Goal: Task Accomplishment & Management: Use online tool/utility

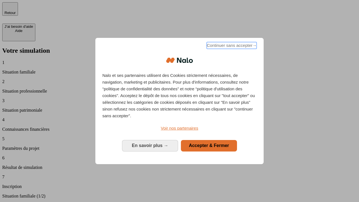
click at [231, 46] on span "Continuer sans accepter →" at bounding box center [232, 45] width 50 height 7
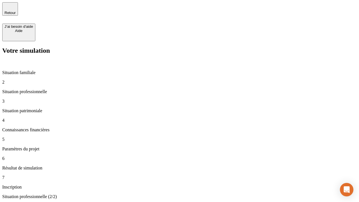
type input "70 000"
type input "1 000"
